Goal: Complete application form

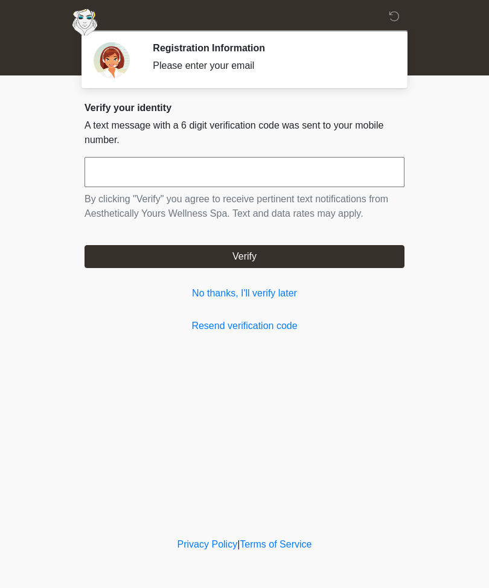
click at [365, 488] on div "‎ ‎ ‎ ‎ Registration Information Please enter your email Some info about you Ch…" at bounding box center [244, 267] width 362 height 511
click at [283, 300] on link "No thanks, I'll verify later" at bounding box center [245, 293] width 320 height 14
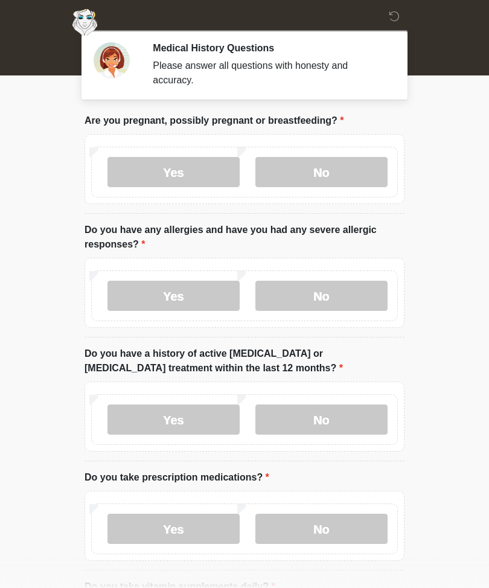
click at [443, 140] on body "‎ ‎ ‎ ‎ Medical History Questions Please answer all questions with honesty and …" at bounding box center [244, 294] width 489 height 588
click at [472, 126] on body "‎ ‎ ‎ ‎ Medical History Questions Please answer all questions with honesty and …" at bounding box center [244, 294] width 489 height 588
click at [446, 112] on body "‎ ‎ ‎ ‎ Medical History Questions Please answer all questions with honesty and …" at bounding box center [244, 294] width 489 height 588
click at [331, 158] on label "No" at bounding box center [321, 172] width 132 height 30
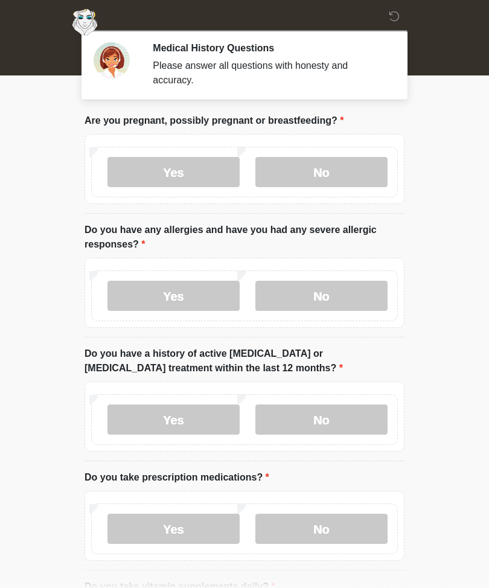
click at [337, 295] on label "No" at bounding box center [321, 296] width 132 height 30
click at [362, 420] on label "No" at bounding box center [321, 420] width 132 height 30
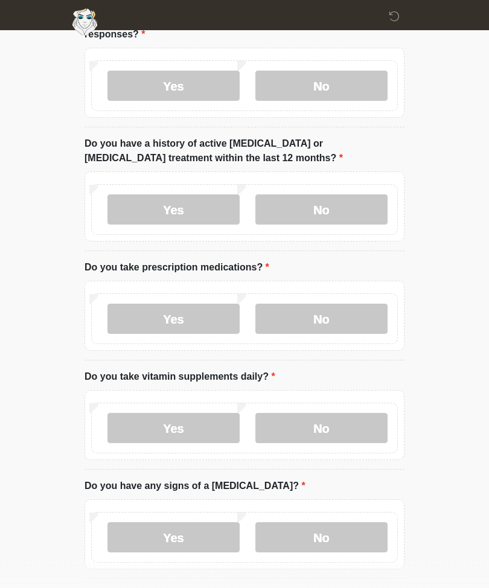
scroll to position [211, 0]
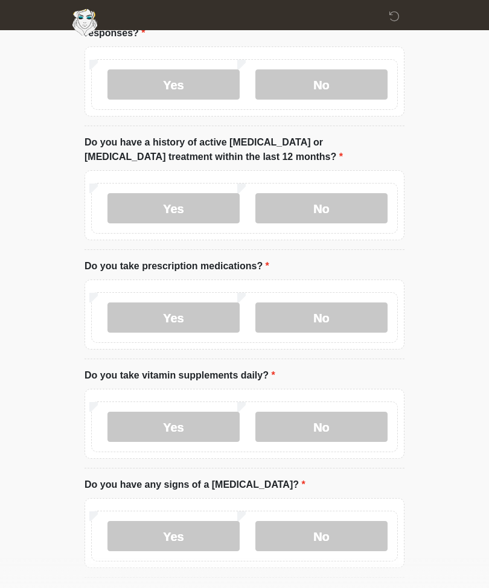
click at [357, 319] on label "No" at bounding box center [321, 318] width 132 height 30
click at [200, 433] on label "Yes" at bounding box center [173, 427] width 132 height 30
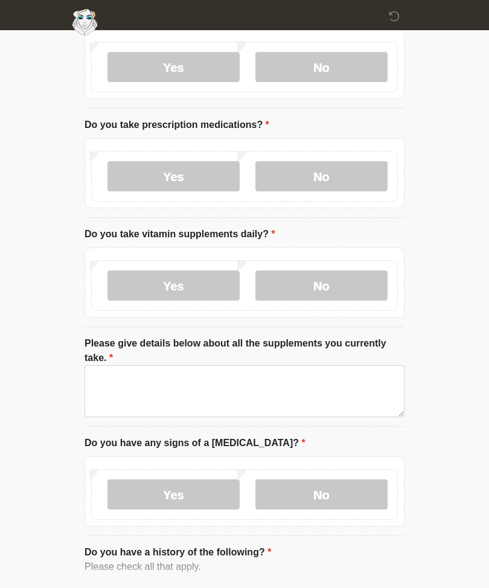
scroll to position [354, 0]
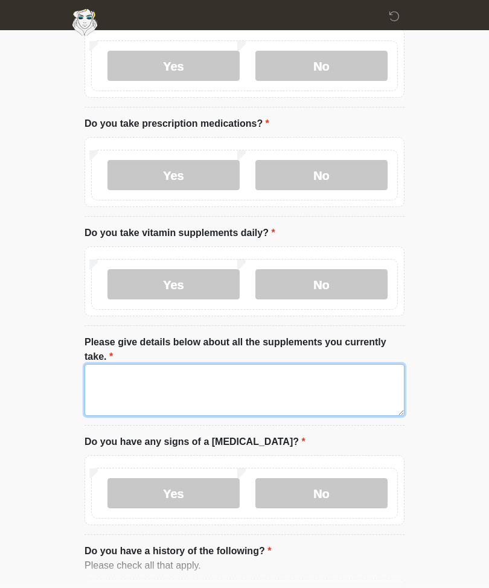
click at [275, 378] on textarea "Please give details below about all the supplements you currently take." at bounding box center [245, 390] width 320 height 52
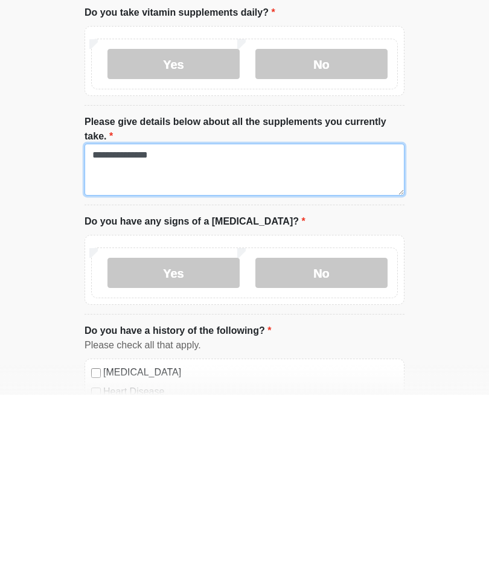
type textarea "**********"
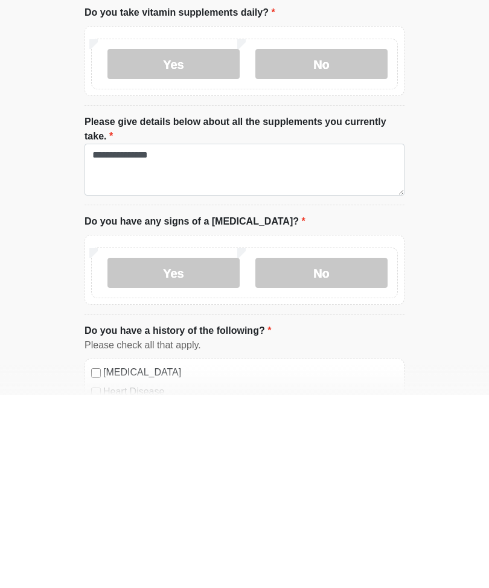
click at [350, 451] on label "No" at bounding box center [321, 466] width 132 height 30
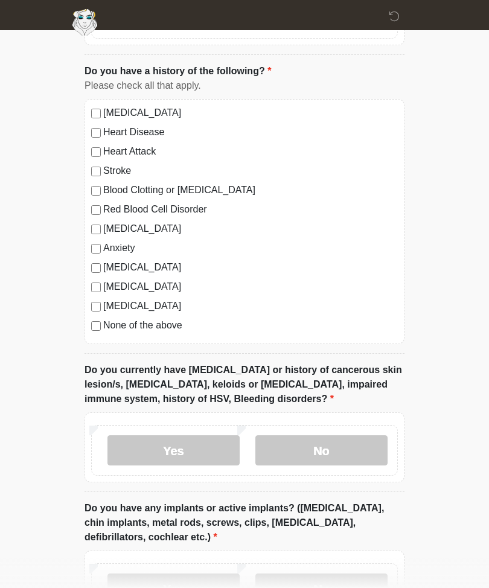
scroll to position [841, 0]
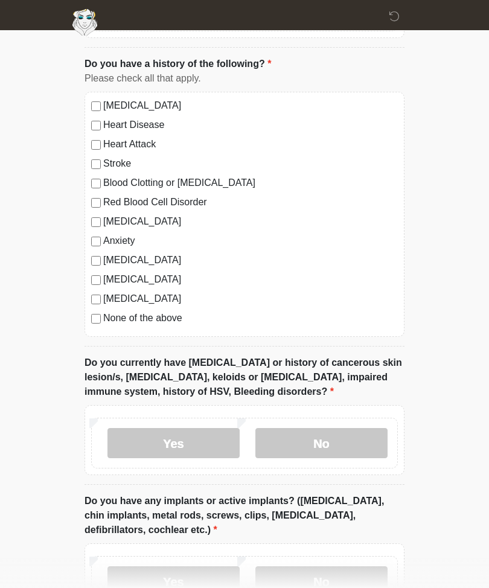
click at [330, 440] on label "No" at bounding box center [321, 443] width 132 height 30
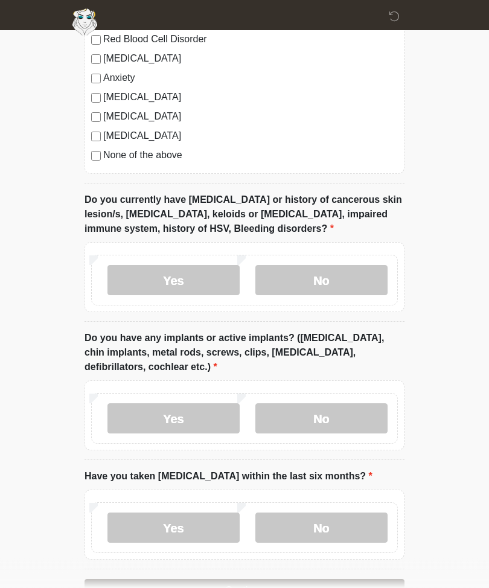
scroll to position [1040, 0]
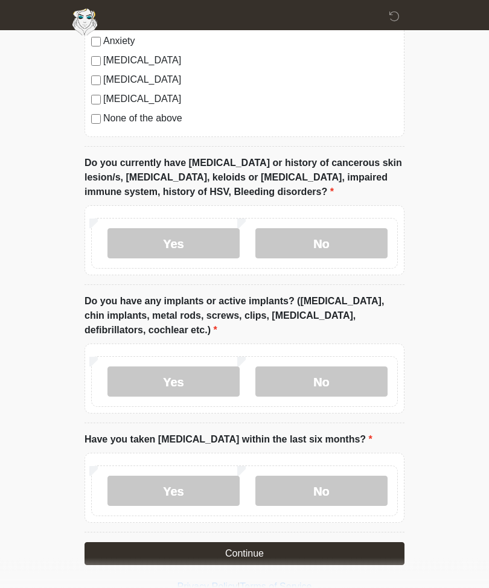
click at [208, 381] on label "Yes" at bounding box center [173, 382] width 132 height 30
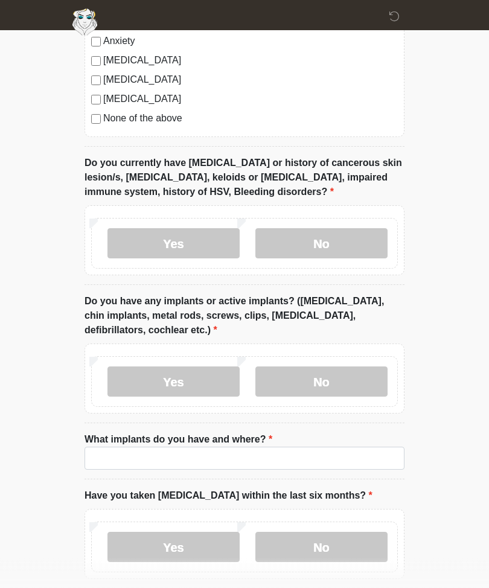
scroll to position [1041, 0]
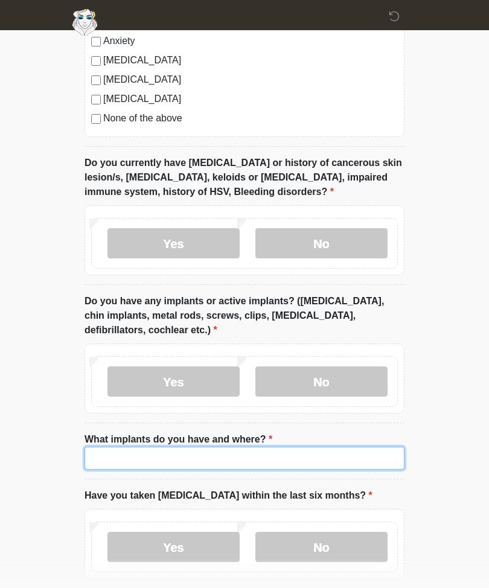
click at [296, 452] on input "What implants do you have and where?" at bounding box center [245, 458] width 320 height 23
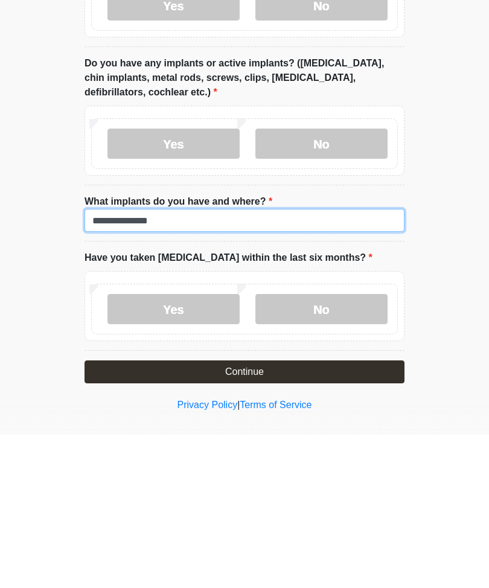
scroll to position [1136, 0]
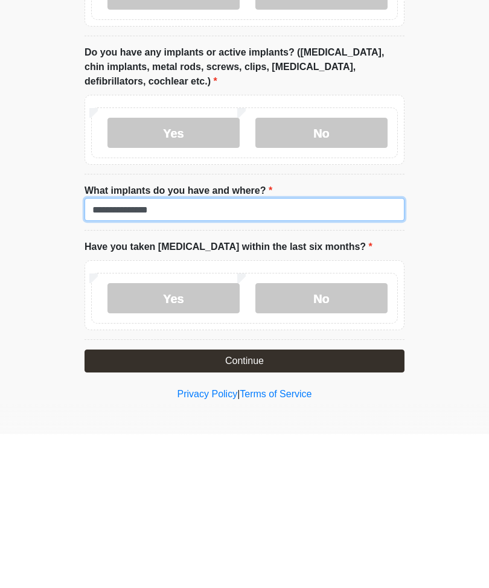
type input "**********"
click at [352, 437] on label "No" at bounding box center [321, 452] width 132 height 30
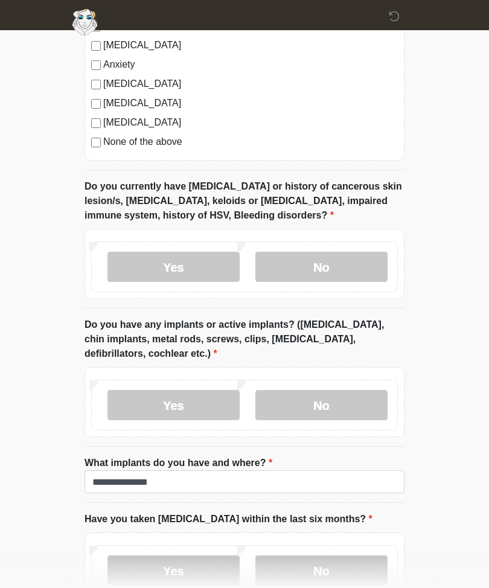
scroll to position [1096, 0]
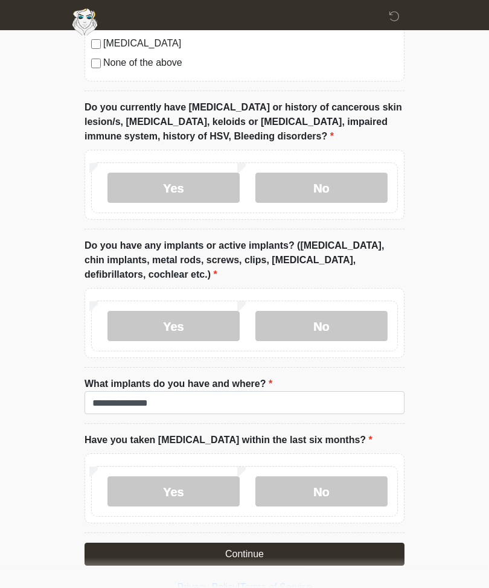
click at [277, 547] on button "Continue" at bounding box center [245, 554] width 320 height 23
click at [350, 492] on label "No" at bounding box center [321, 492] width 132 height 30
click at [316, 548] on button "Continue" at bounding box center [245, 554] width 320 height 23
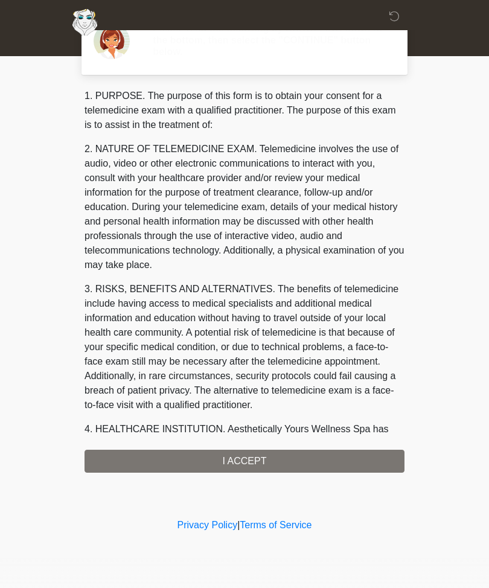
scroll to position [0, 0]
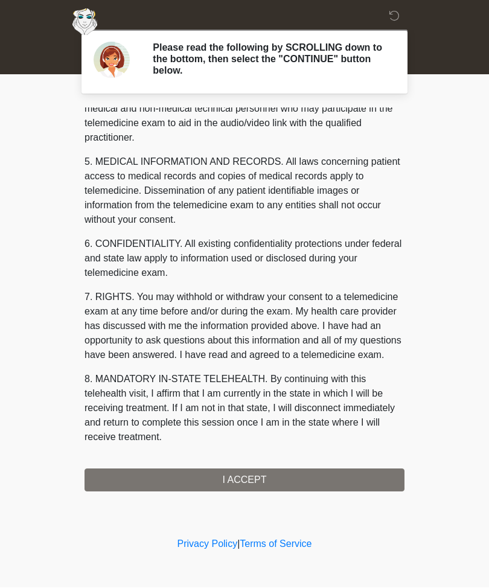
click at [283, 477] on button "I ACCEPT" at bounding box center [245, 480] width 320 height 23
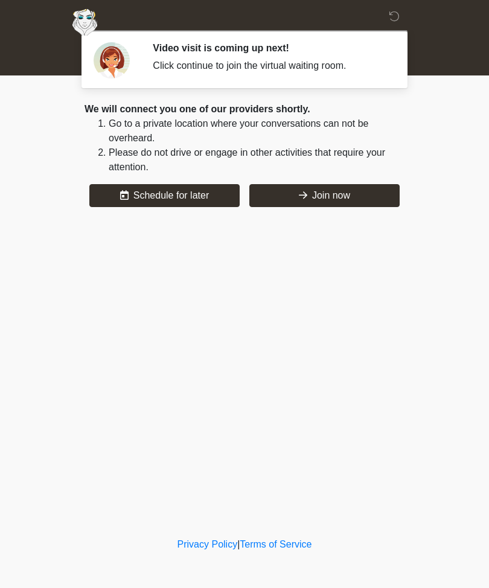
click at [367, 190] on button "Join now" at bounding box center [324, 195] width 150 height 23
